Goal: Information Seeking & Learning: Find specific fact

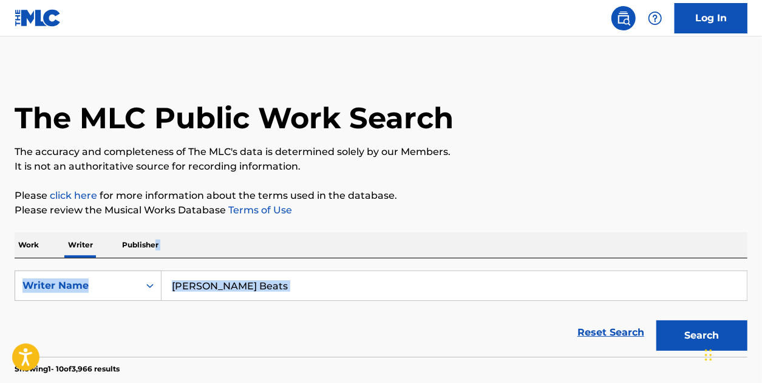
drag, startPoint x: 220, startPoint y: 264, endPoint x: 155, endPoint y: 242, distance: 68.5
click at [256, 264] on div "SearchWithCriteria7c2ed121-b4a9-4c8c-bc6c-6794b459df2e Writer Name [PERSON_NAME…" at bounding box center [381, 307] width 733 height 98
drag, startPoint x: 240, startPoint y: 274, endPoint x: 255, endPoint y: 308, distance: 36.7
click at [240, 276] on input "[PERSON_NAME] Beats" at bounding box center [454, 285] width 585 height 29
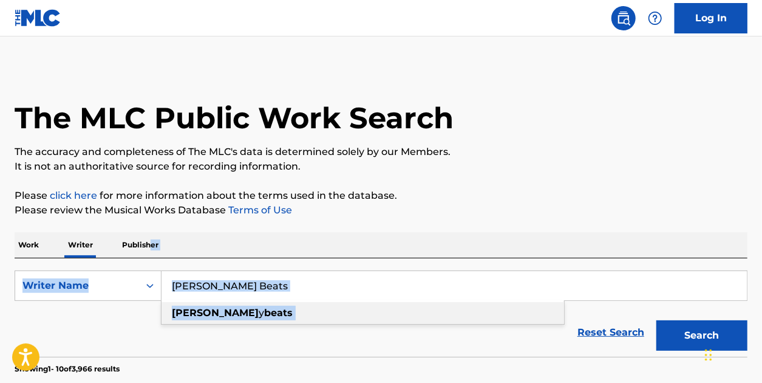
click at [251, 307] on div "[PERSON_NAME] y beats" at bounding box center [363, 313] width 403 height 22
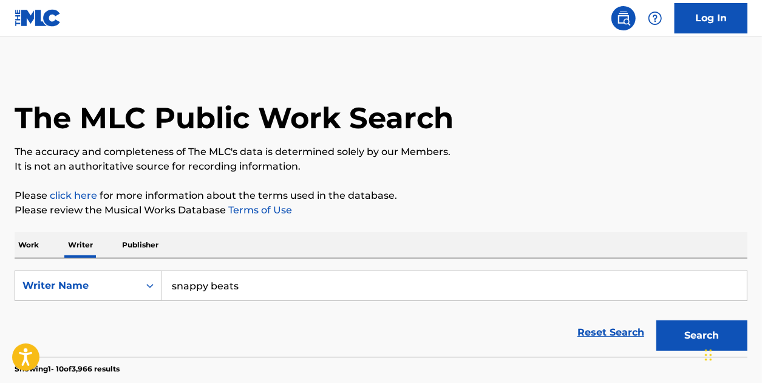
click at [240, 321] on div "Reset Search Search" at bounding box center [381, 332] width 733 height 49
drag, startPoint x: 235, startPoint y: 290, endPoint x: 155, endPoint y: 271, distance: 81.7
click at [155, 271] on div "SearchWithCriteria7c2ed121-b4a9-4c8c-bc6c-6794b459df2e Writer Name [PERSON_NAME…" at bounding box center [381, 285] width 733 height 30
click at [656, 320] on button "Search" at bounding box center [701, 335] width 91 height 30
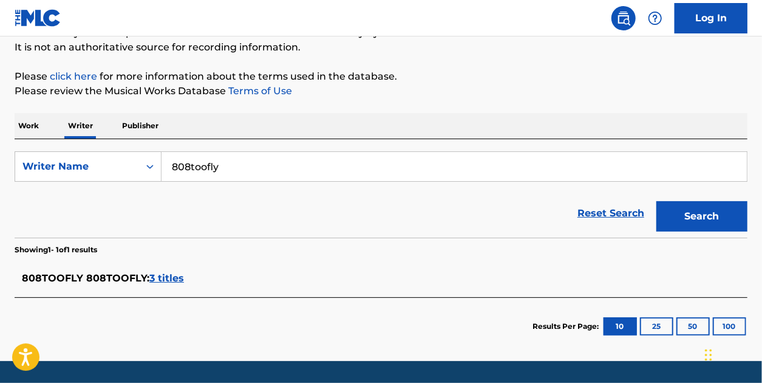
scroll to position [155, 0]
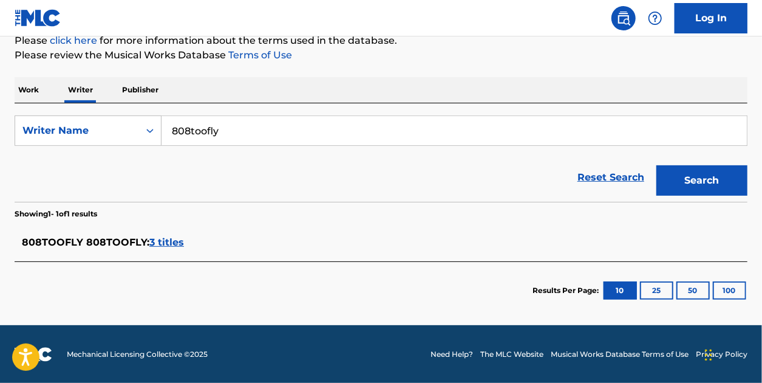
click at [162, 242] on span "3 titles" at bounding box center [166, 242] width 35 height 12
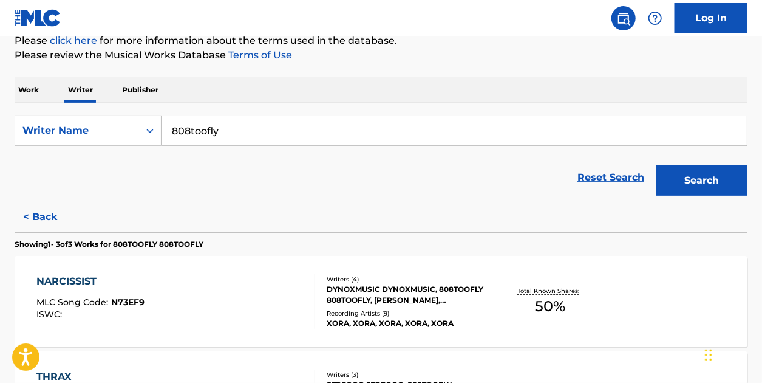
scroll to position [94, 0]
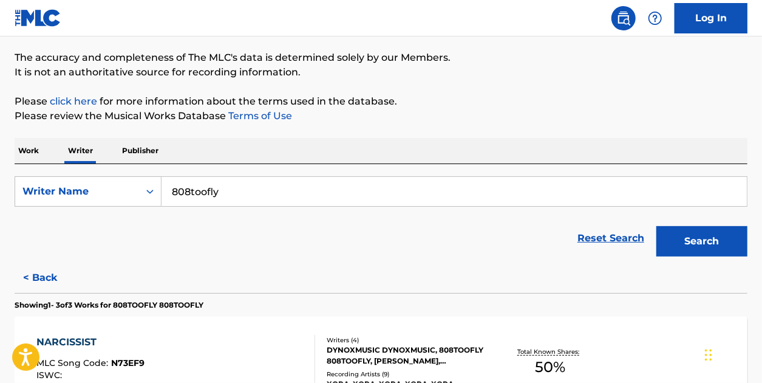
click at [228, 188] on input "808toofly" at bounding box center [454, 191] width 585 height 29
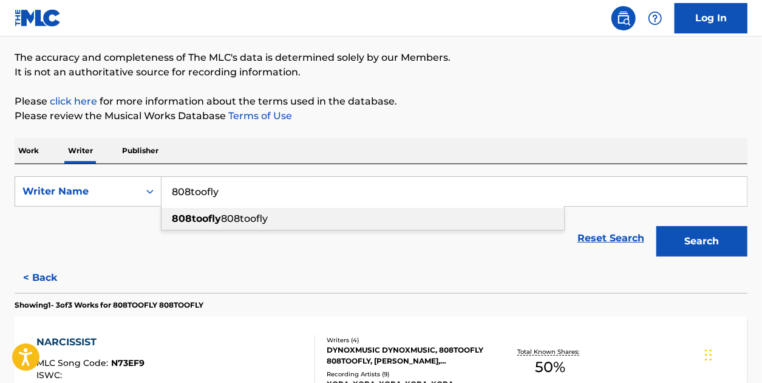
click at [274, 222] on div "808toofly 808toofly" at bounding box center [363, 219] width 403 height 22
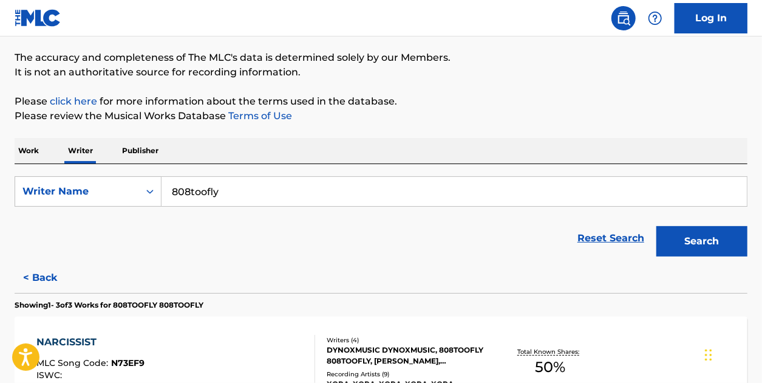
click at [684, 248] on button "Search" at bounding box center [701, 241] width 91 height 30
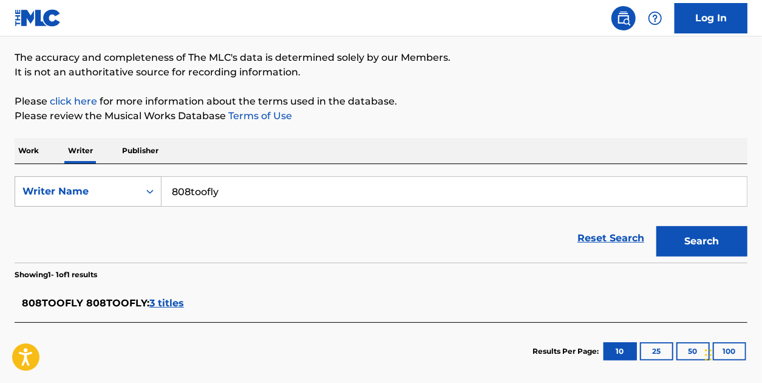
drag, startPoint x: 336, startPoint y: 192, endPoint x: 46, endPoint y: 194, distance: 290.8
click at [47, 194] on div "SearchWithCriteria7c2ed121-b4a9-4c8c-bc6c-6794b459df2e Writer Name 808toofly" at bounding box center [381, 191] width 733 height 30
type input "i"
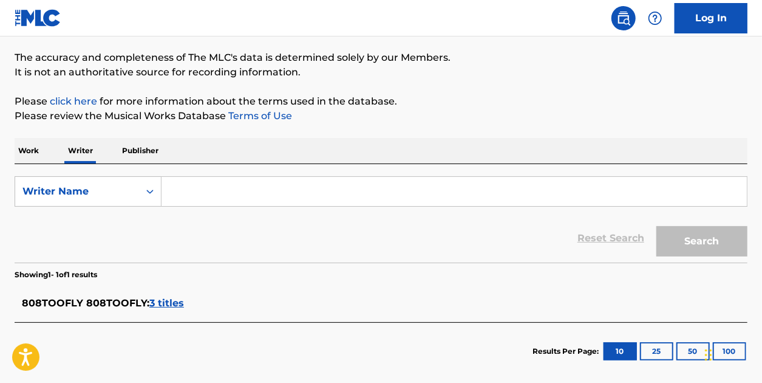
paste input "[PERSON_NAME]"
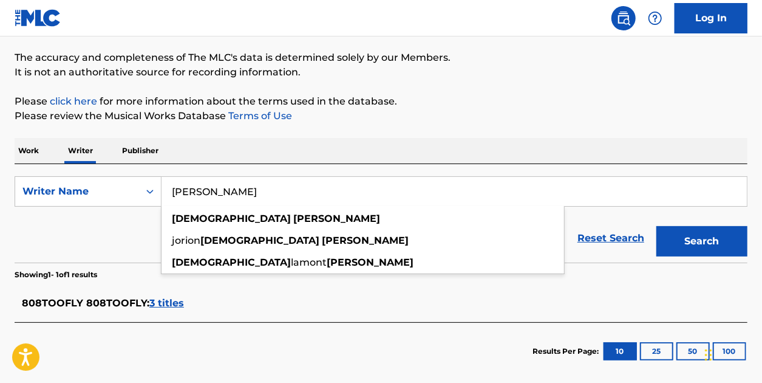
type input "[PERSON_NAME]"
click at [656, 226] on button "Search" at bounding box center [701, 241] width 91 height 30
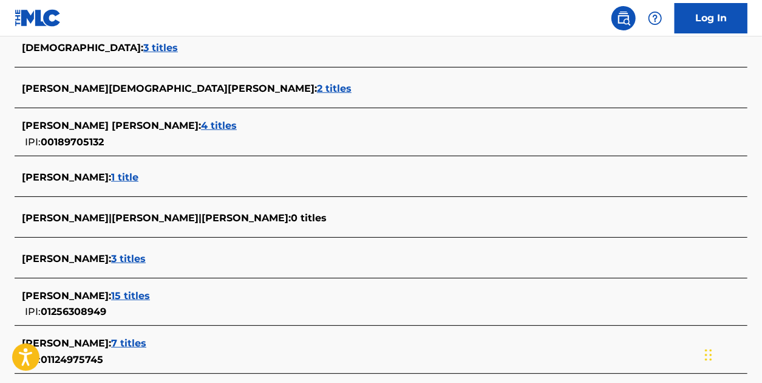
scroll to position [546, 0]
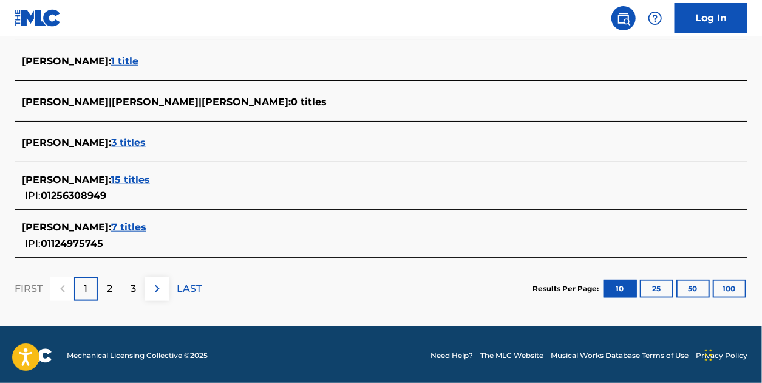
click at [141, 180] on span "15 titles" at bounding box center [130, 180] width 39 height 12
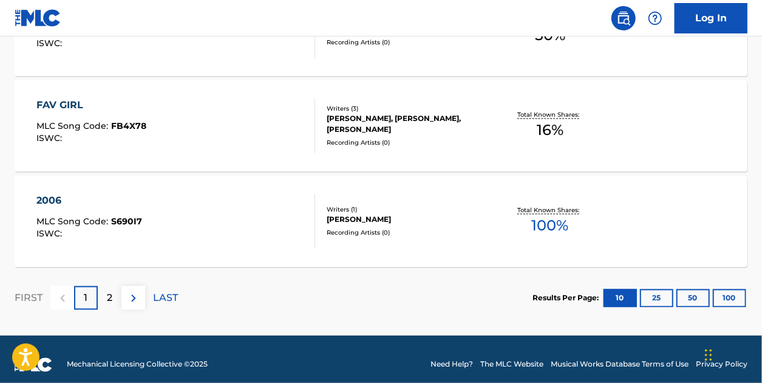
scroll to position [1103, 0]
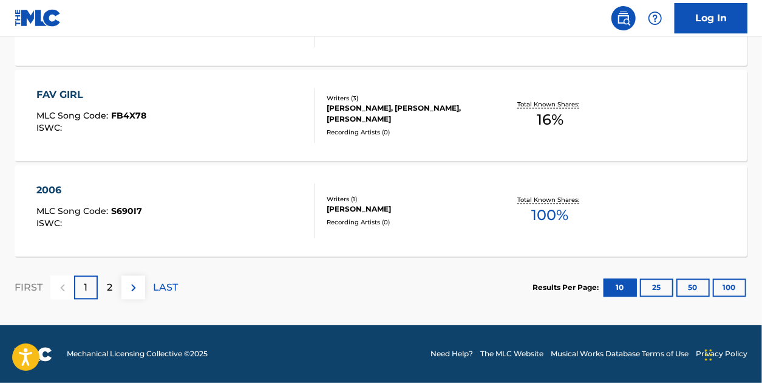
click at [132, 281] on img at bounding box center [133, 288] width 15 height 15
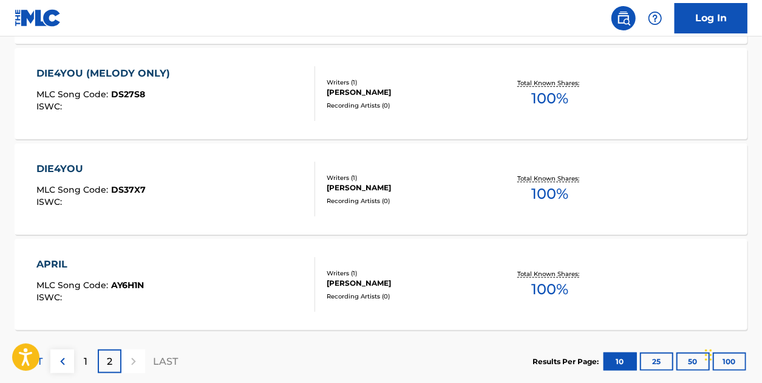
scroll to position [444, 0]
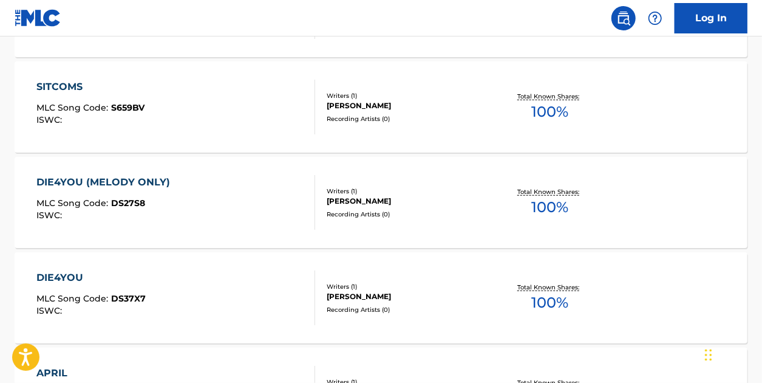
click at [211, 285] on div "DIE4YOU MLC Song Code : DS37X7 ISWC :" at bounding box center [175, 297] width 279 height 55
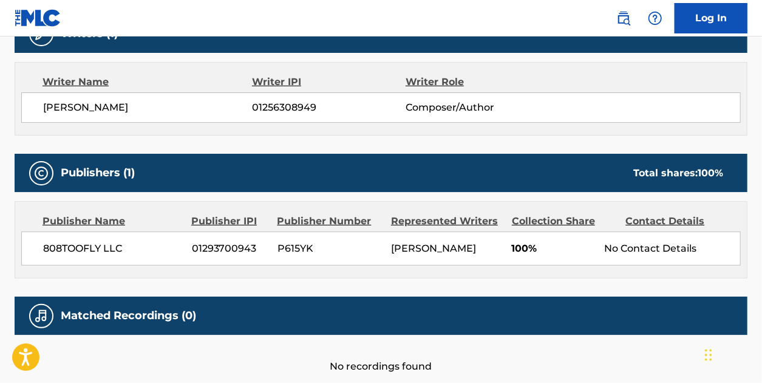
scroll to position [478, 0]
